Goal: Task Accomplishment & Management: Use online tool/utility

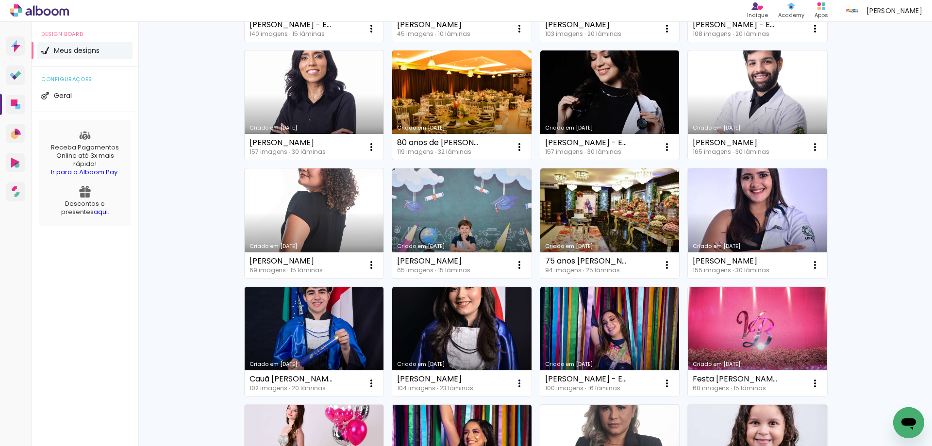
scroll to position [291, 0]
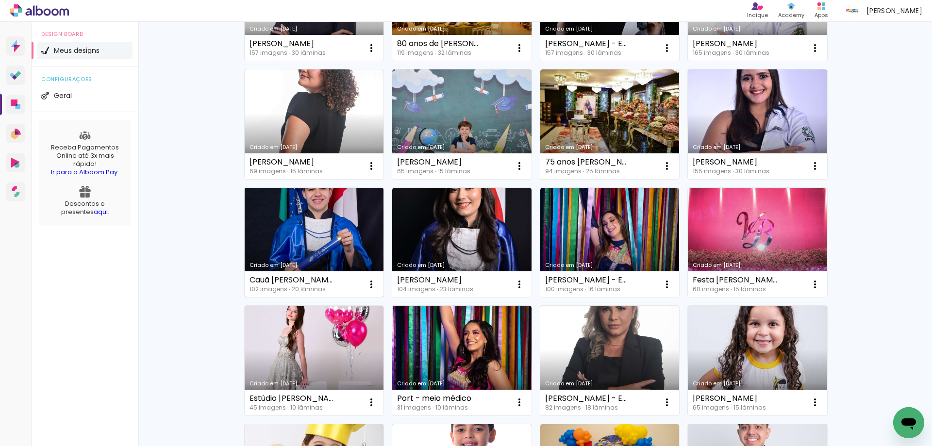
click at [303, 241] on link "Criado em [DATE]" at bounding box center [314, 243] width 139 height 110
